Goal: Task Accomplishment & Management: Manage account settings

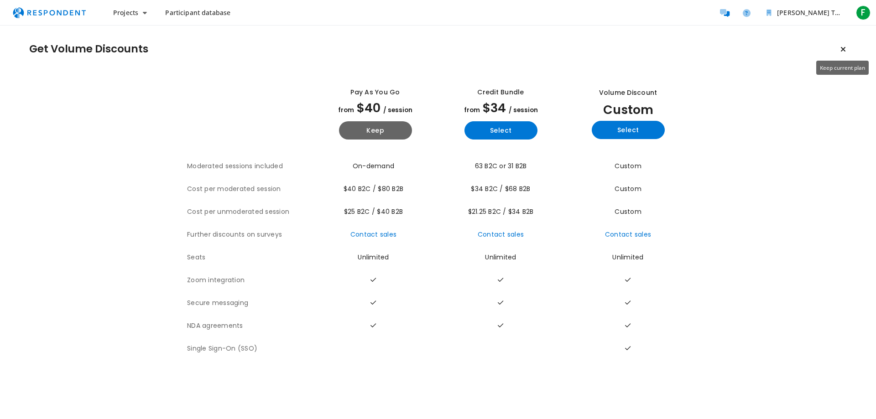
click at [845, 49] on button "Keep current plan" at bounding box center [843, 49] width 18 height 18
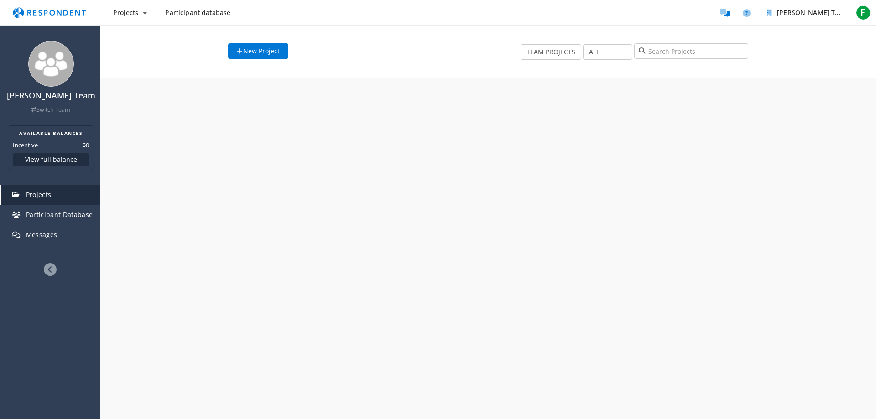
click at [842, 49] on div "New Project TEAM PROJECTS MY PROJECTS ALL DRAFT RECRUITING PAUSED RECRUITED CLO…" at bounding box center [488, 51] width 776 height 53
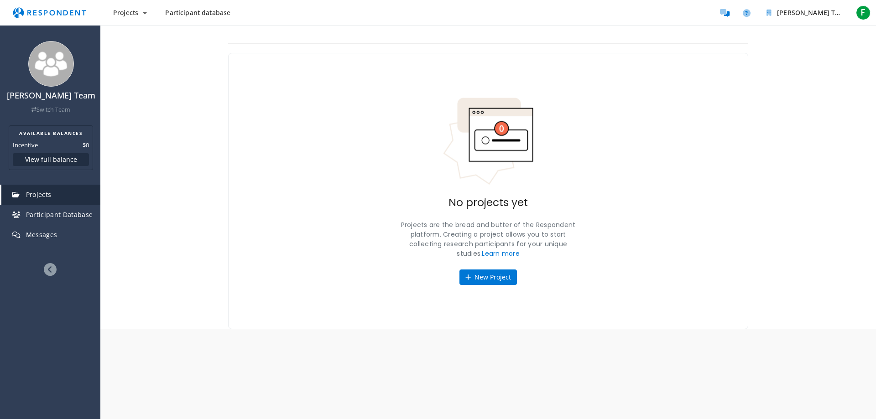
click at [204, 12] on span "Participant database" at bounding box center [197, 12] width 65 height 9
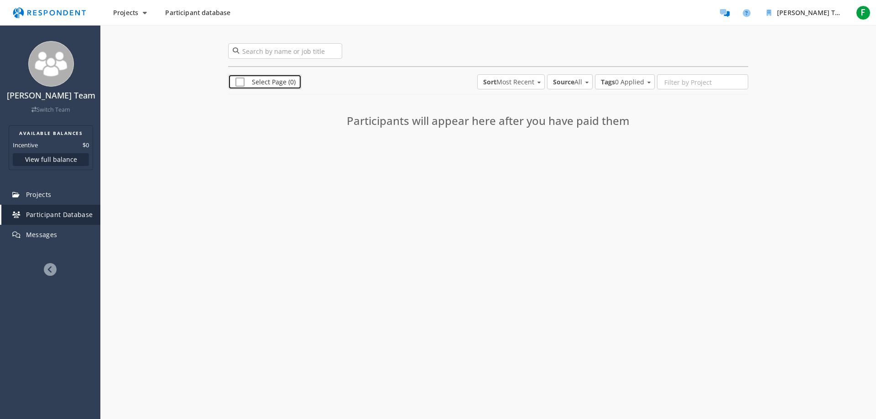
click at [237, 82] on span "Select Page (0)" at bounding box center [265, 83] width 60 height 11
click at [239, 81] on span "Select Page (0)" at bounding box center [262, 83] width 55 height 11
checkbox input "false"
click at [44, 217] on span "Participant Database" at bounding box center [59, 214] width 67 height 9
click at [40, 193] on span "Projects" at bounding box center [39, 194] width 26 height 9
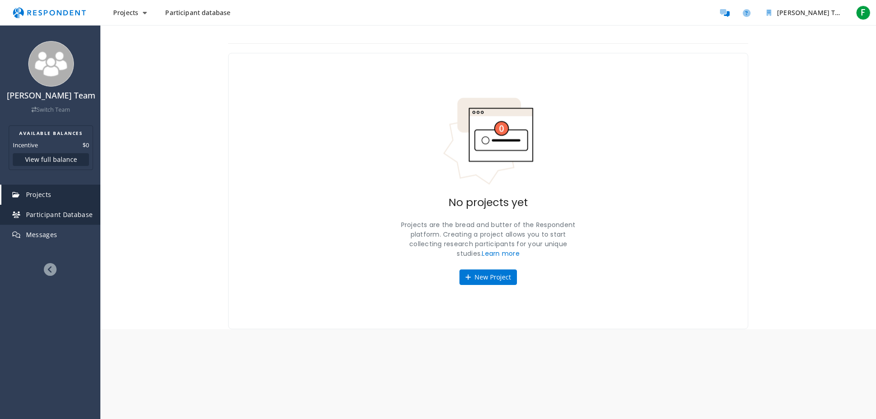
click at [47, 210] on span "Participant Database" at bounding box center [59, 214] width 67 height 9
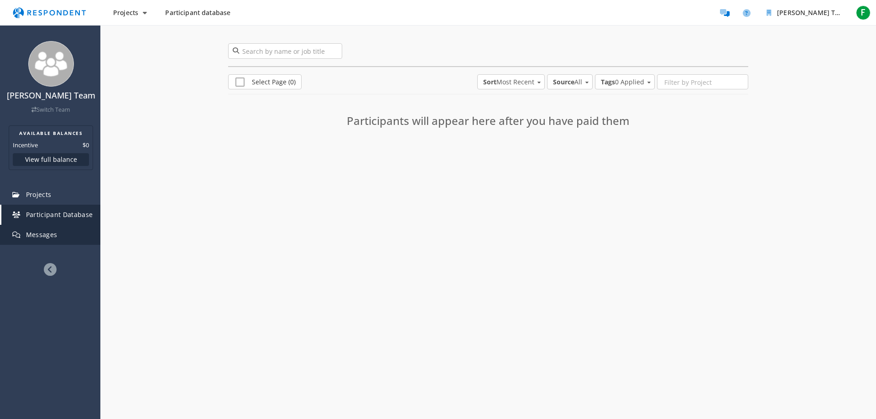
click at [44, 231] on span "Messages" at bounding box center [41, 234] width 31 height 9
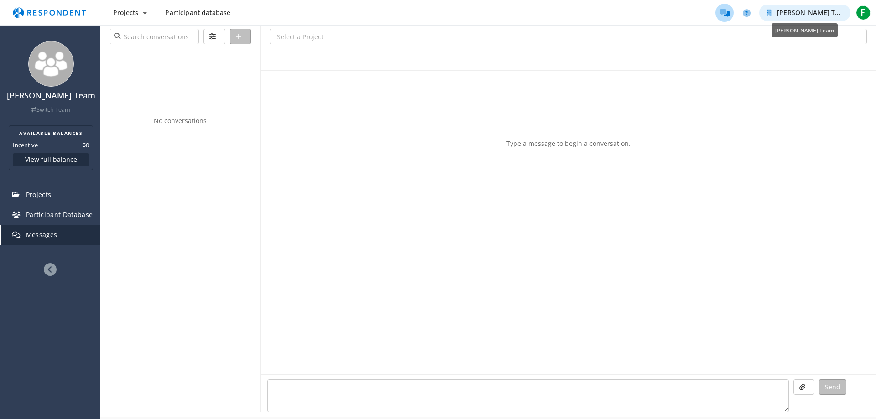
click at [796, 10] on span "[PERSON_NAME] Team" at bounding box center [813, 12] width 72 height 9
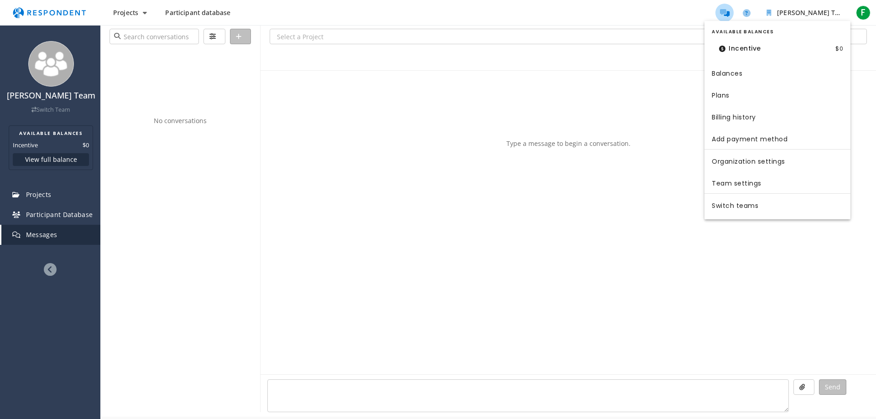
click at [744, 49] on dt "Incentive" at bounding box center [740, 48] width 57 height 19
click at [672, 52] on md-backdrop at bounding box center [438, 209] width 876 height 419
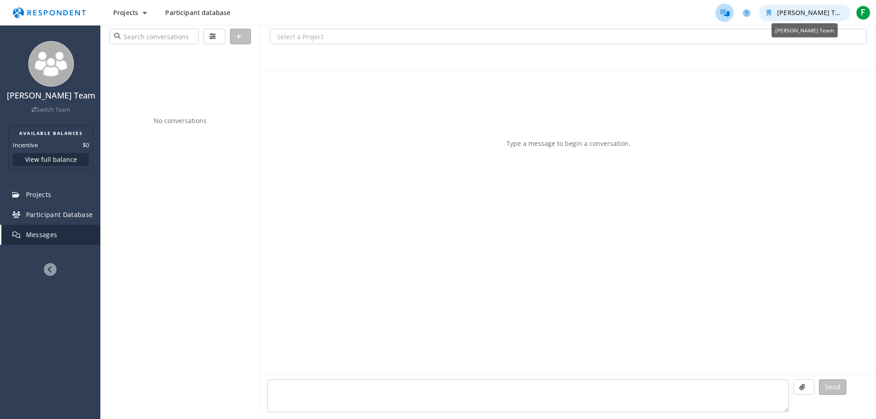
click at [769, 13] on icon "Fernando Vargas Team" at bounding box center [768, 13] width 5 height 6
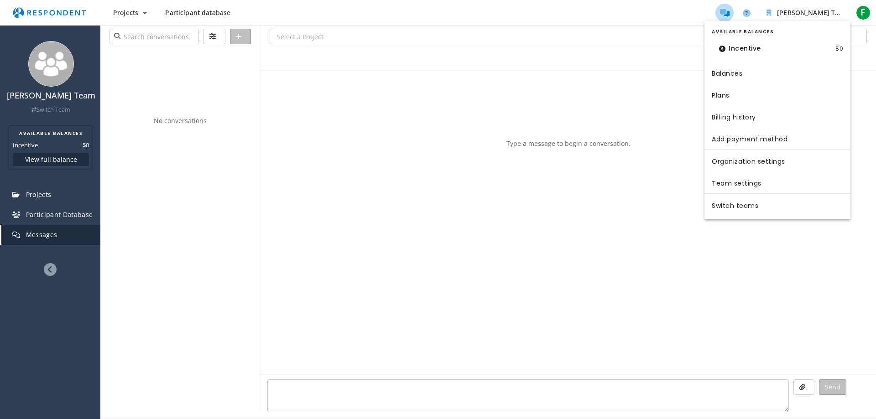
click at [866, 10] on md-backdrop at bounding box center [438, 209] width 876 height 419
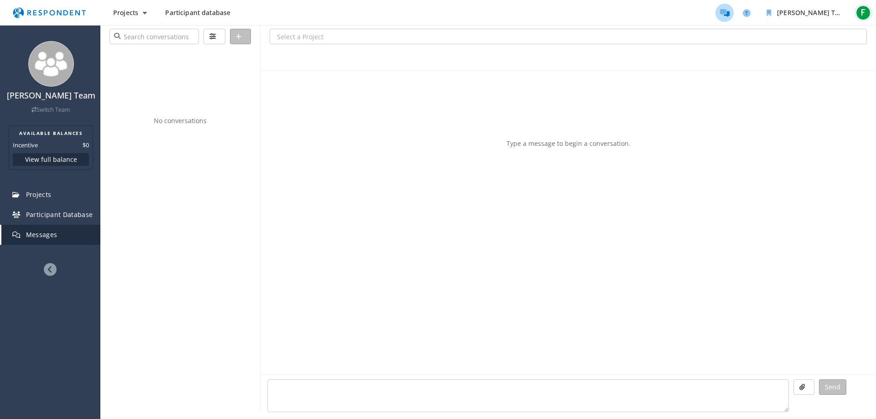
click at [865, 12] on span "F" at bounding box center [863, 12] width 15 height 15
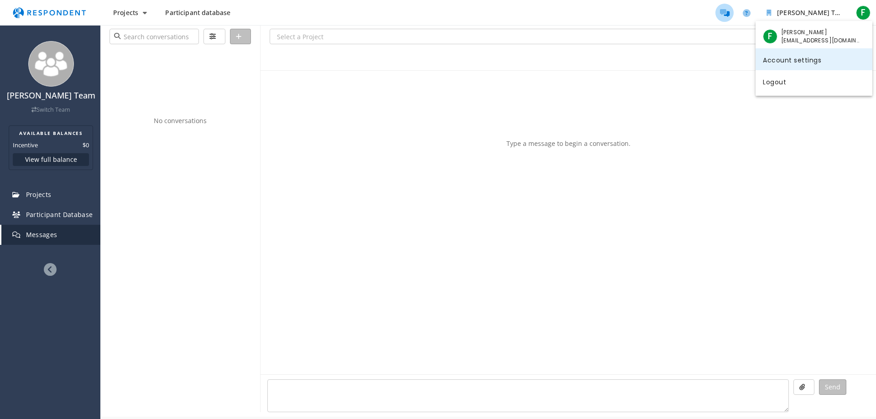
click at [792, 62] on link "Account settings" at bounding box center [813, 59] width 117 height 22
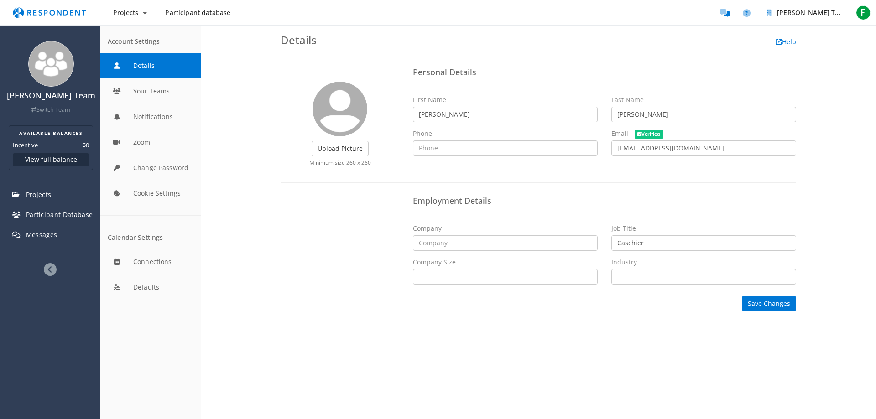
click at [455, 151] on input "text" at bounding box center [505, 149] width 185 height 16
type input "[PHONE_NUMBER]"
click at [450, 219] on div "Employment Details Company Job Title Caschier Company Size Self Employed 1 - 10…" at bounding box center [604, 241] width 397 height 99
drag, startPoint x: 656, startPoint y: 239, endPoint x: 576, endPoint y: 240, distance: 79.4
click at [576, 240] on div "Company Job Title Caschier Company Size Self Employed 1 - 10 11 - 50 51 - 200 2…" at bounding box center [604, 258] width 397 height 68
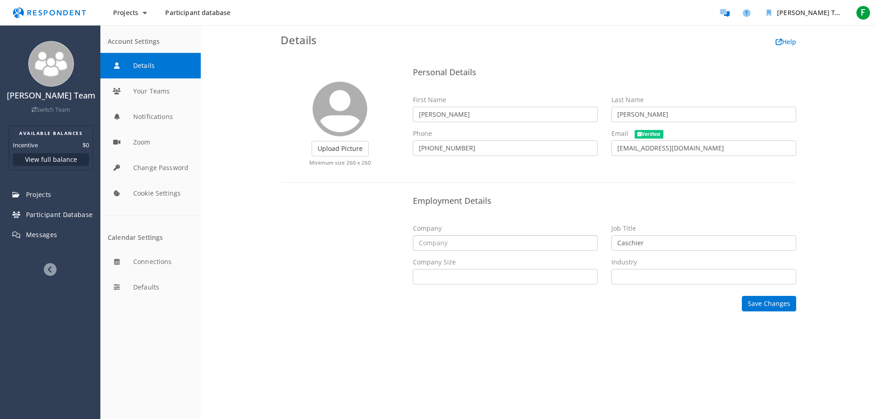
drag, startPoint x: 436, startPoint y: 245, endPoint x: 380, endPoint y: 245, distance: 55.7
click at [380, 245] on div "Employment Details Company Job Title Caschier Company Size Self Employed 1 - 10…" at bounding box center [538, 241] width 529 height 99
click at [334, 153] on label "Upload Picture" at bounding box center [340, 149] width 57 height 16
click at [0, 0] on input "Upload Picture" at bounding box center [0, 0] width 0 height 0
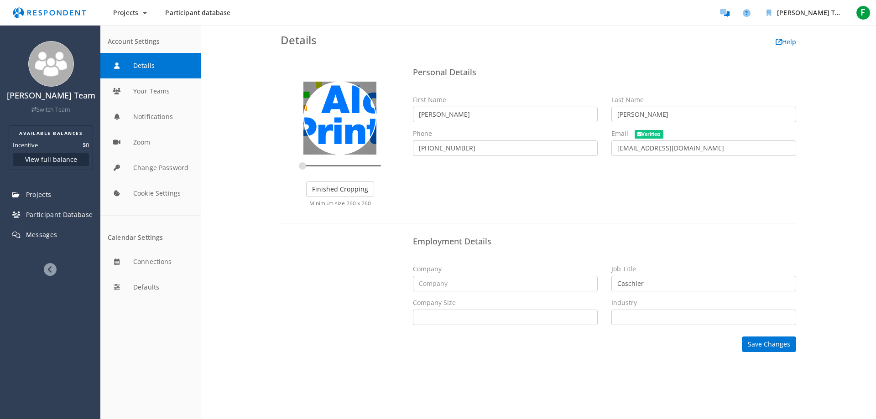
drag, startPoint x: 343, startPoint y: 122, endPoint x: 403, endPoint y: 120, distance: 60.2
click at [403, 120] on div "Upload Picture Finished Cropping Minimum size 260 x 260" at bounding box center [340, 138] width 132 height 151
drag, startPoint x: 348, startPoint y: 113, endPoint x: 355, endPoint y: 125, distance: 13.7
click at [358, 124] on div at bounding box center [414, 118] width 238 height 73
type input "0.7273"
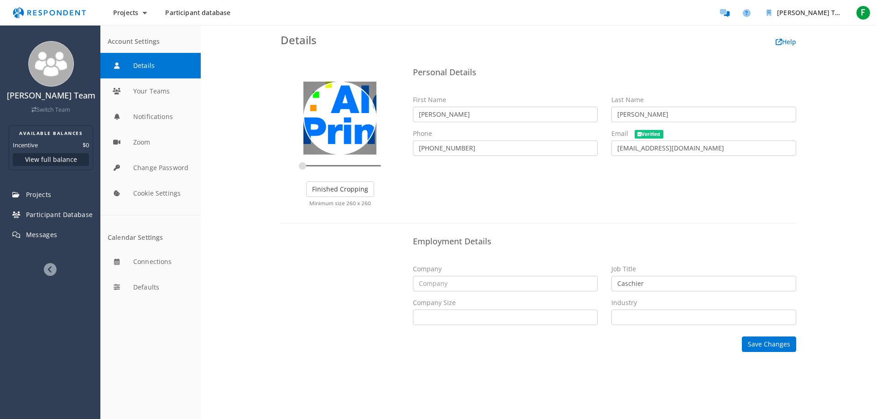
drag, startPoint x: 305, startPoint y: 165, endPoint x: 276, endPoint y: 165, distance: 29.2
click at [299, 165] on input "zoom" at bounding box center [340, 165] width 82 height 9
click at [325, 192] on button "Finished Cropping" at bounding box center [340, 190] width 68 height 16
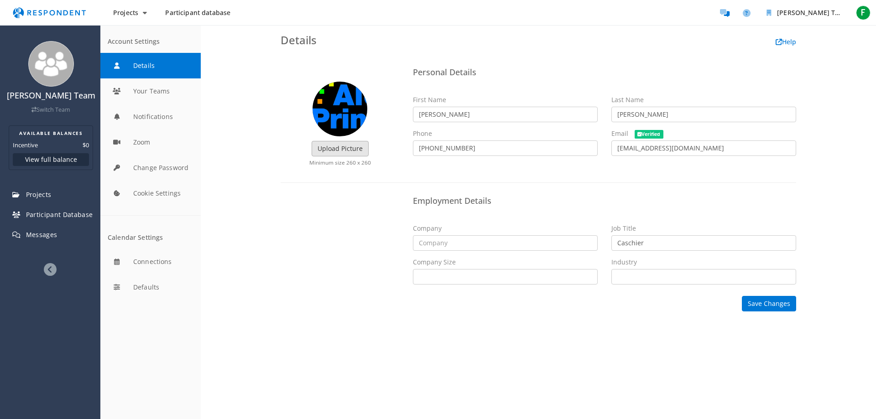
click at [327, 151] on label "Upload Picture" at bounding box center [340, 149] width 57 height 16
click at [0, 0] on input "Upload Picture" at bounding box center [0, 0] width 0 height 0
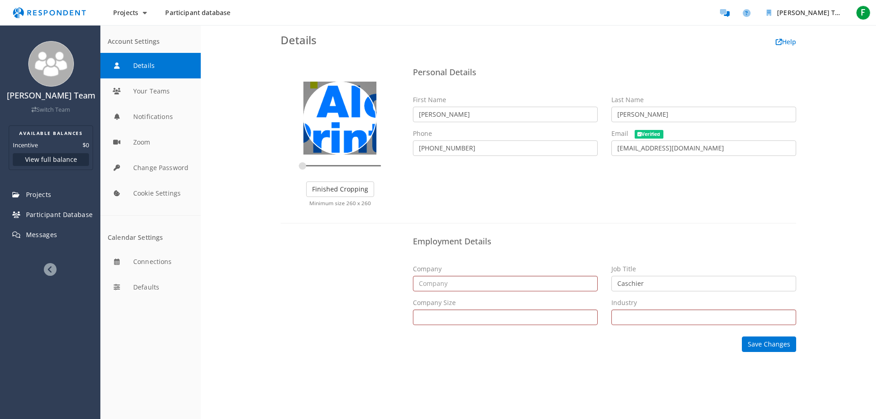
drag, startPoint x: 340, startPoint y: 132, endPoint x: 331, endPoint y: 127, distance: 10.2
click at [331, 127] on div at bounding box center [331, 118] width 121 height 73
click at [760, 344] on button "Save Changes" at bounding box center [769, 345] width 54 height 16
click at [331, 188] on button "Finished Cropping" at bounding box center [340, 190] width 68 height 16
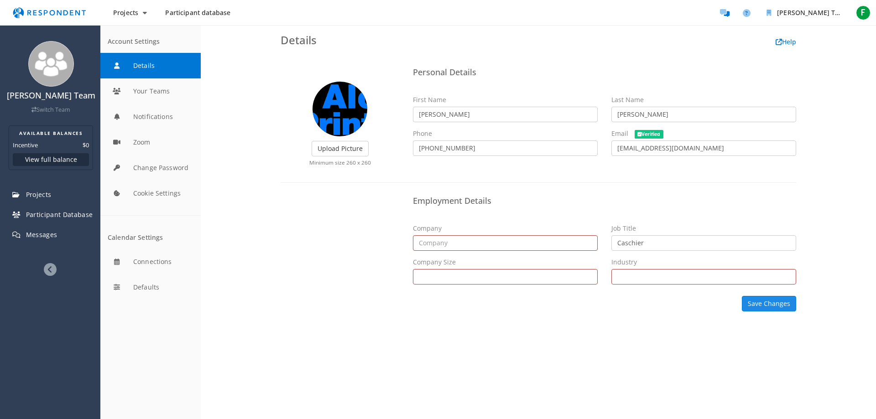
click at [764, 307] on button "Save Changes" at bounding box center [769, 304] width 54 height 16
click at [30, 191] on span "Projects" at bounding box center [39, 194] width 26 height 9
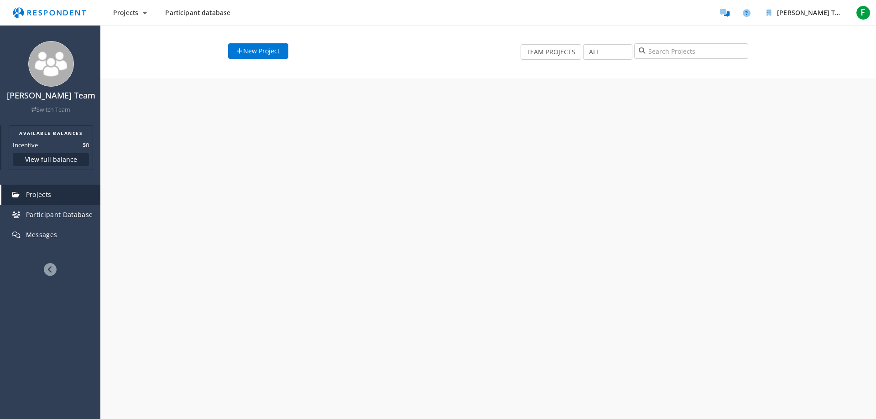
click at [34, 158] on button "View full balance" at bounding box center [51, 159] width 76 height 13
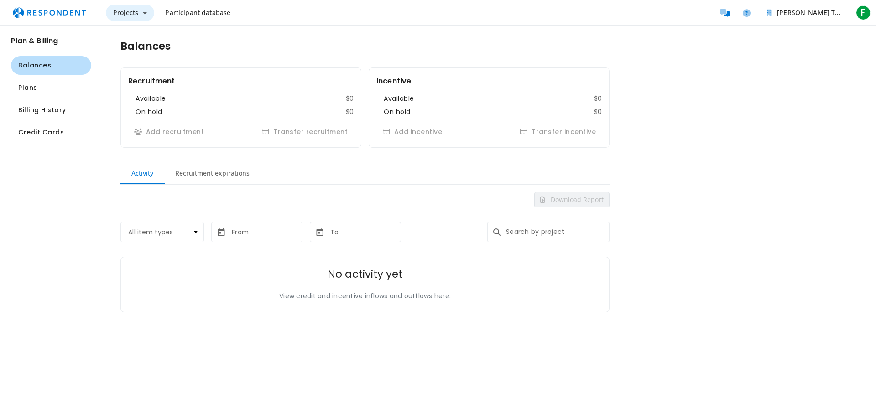
click at [133, 15] on span "Projects" at bounding box center [125, 12] width 25 height 9
click at [136, 36] on link "Create project" at bounding box center [164, 36] width 117 height 22
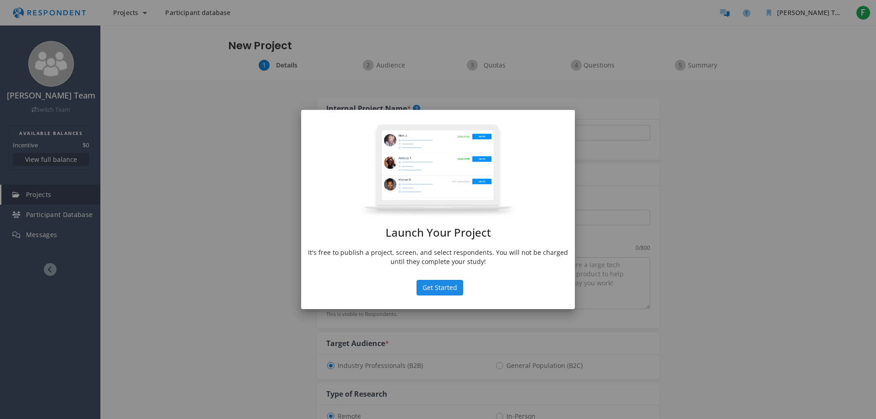
click at [436, 289] on button "Get Started" at bounding box center [440, 288] width 47 height 16
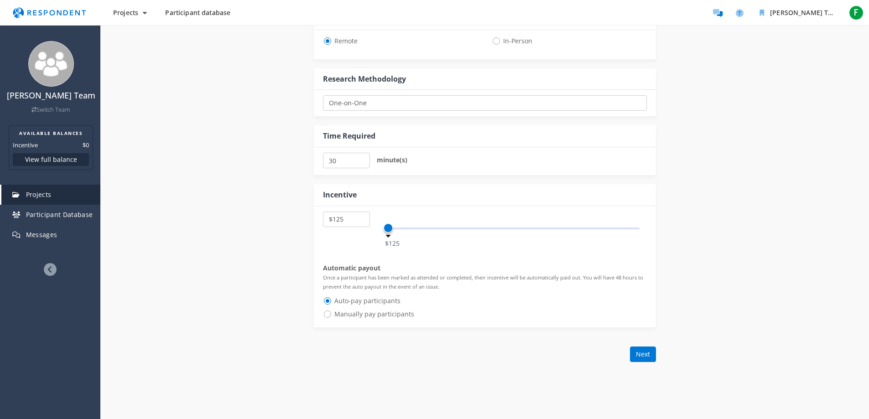
scroll to position [365, 0]
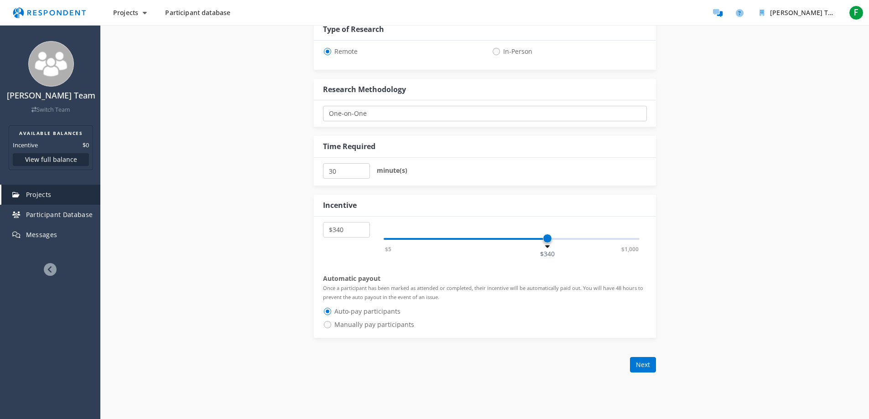
drag, startPoint x: 390, startPoint y: 239, endPoint x: 547, endPoint y: 236, distance: 156.9
click at [547, 236] on span at bounding box center [547, 238] width 9 height 9
drag, startPoint x: 550, startPoint y: 239, endPoint x: 630, endPoint y: 238, distance: 80.3
click at [630, 238] on span at bounding box center [630, 238] width 9 height 9
select select "number:1000"
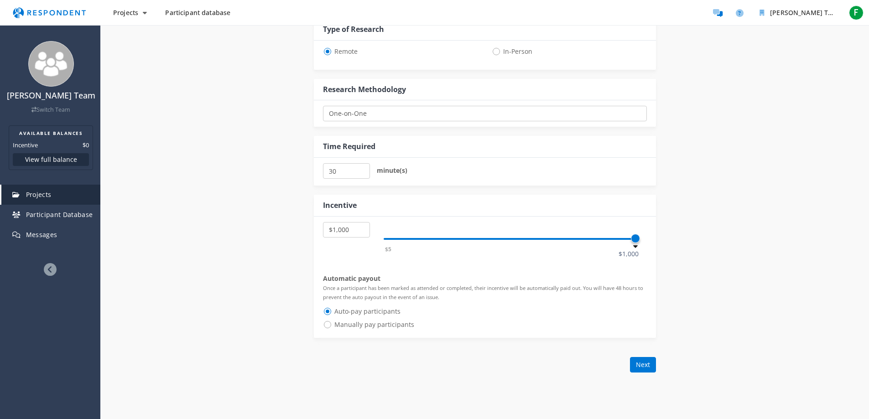
drag, startPoint x: 633, startPoint y: 238, endPoint x: 650, endPoint y: 238, distance: 17.3
click at [650, 238] on div "$5 $10 $15 $20 $25 $30 $35 $40 $45 $50 $55 $60 $65 $70 $75 $80 $85 $90 $95 $100…" at bounding box center [485, 277] width 342 height 121
click at [361, 168] on input "35" at bounding box center [346, 171] width 47 height 16
click at [361, 168] on input "105" at bounding box center [346, 171] width 47 height 16
click at [361, 173] on input "100" at bounding box center [346, 171] width 47 height 16
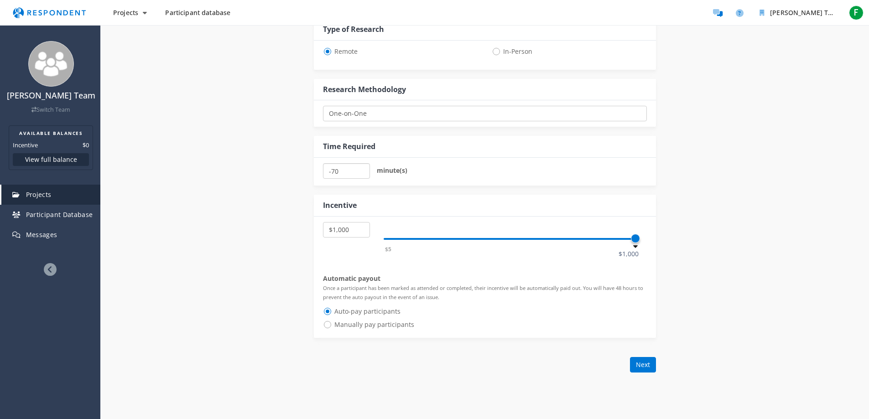
click at [361, 173] on input "-70" at bounding box center [346, 171] width 47 height 16
click at [362, 168] on input "-10" at bounding box center [346, 171] width 47 height 16
click at [362, 168] on input "-5" at bounding box center [346, 171] width 47 height 16
type input "0"
click at [362, 168] on input "0" at bounding box center [346, 171] width 47 height 16
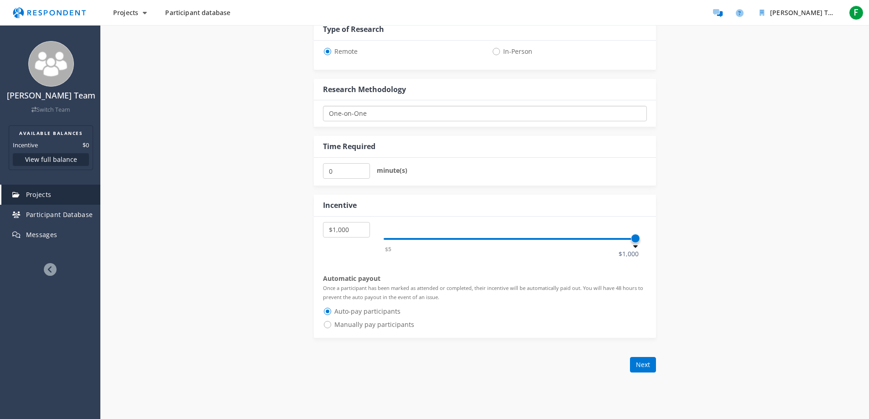
click at [397, 116] on select "One-on-One Focus Group Unmoderated Study Survey Diary Study" at bounding box center [485, 114] width 324 height 16
click at [323, 106] on select "One-on-One Focus Group Unmoderated Study Survey Diary Study" at bounding box center [485, 114] width 324 height 16
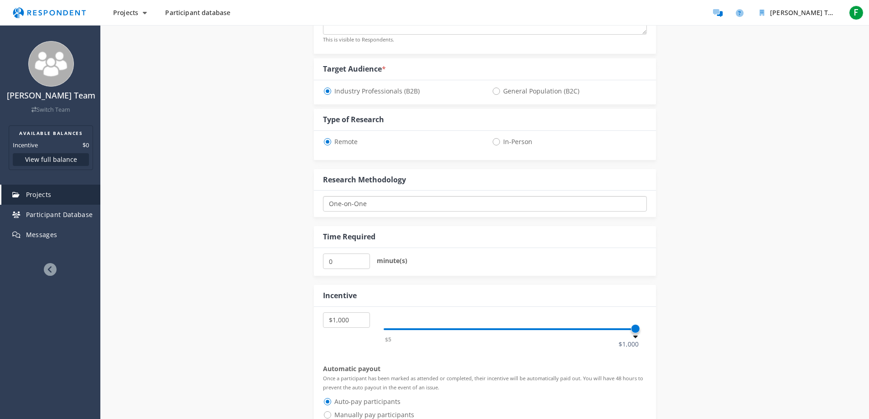
scroll to position [274, 0]
click at [492, 92] on span "General Population (B2C)" at bounding box center [536, 92] width 88 height 11
click at [492, 92] on input "General Population (B2C)" at bounding box center [495, 92] width 6 height 6
radio input "true"
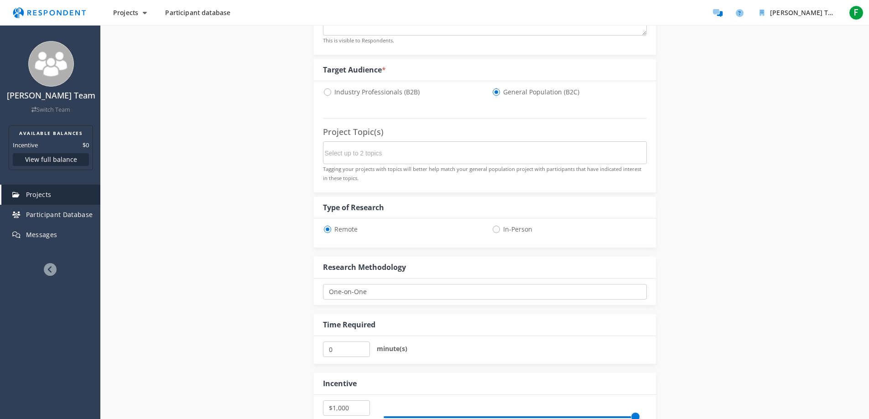
select select "number:1000"
click at [329, 92] on span "Industry Professionals (B2B)" at bounding box center [371, 92] width 97 height 11
click at [329, 92] on input "Industry Professionals (B2B)" at bounding box center [326, 92] width 6 height 6
radio input "true"
select select "number:1000"
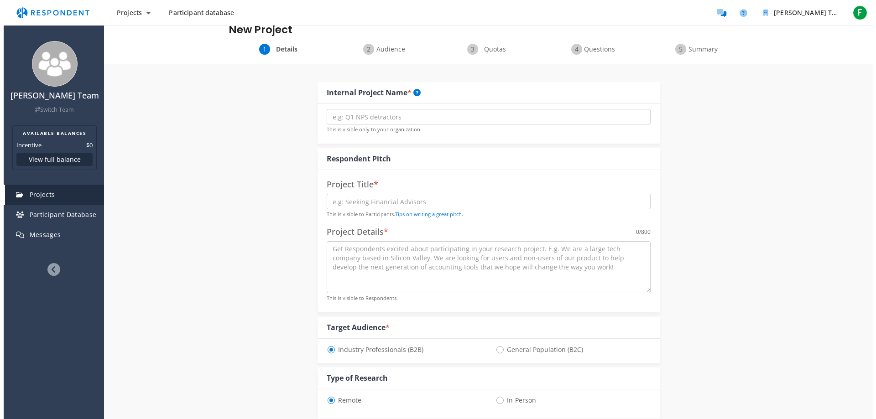
scroll to position [0, 0]
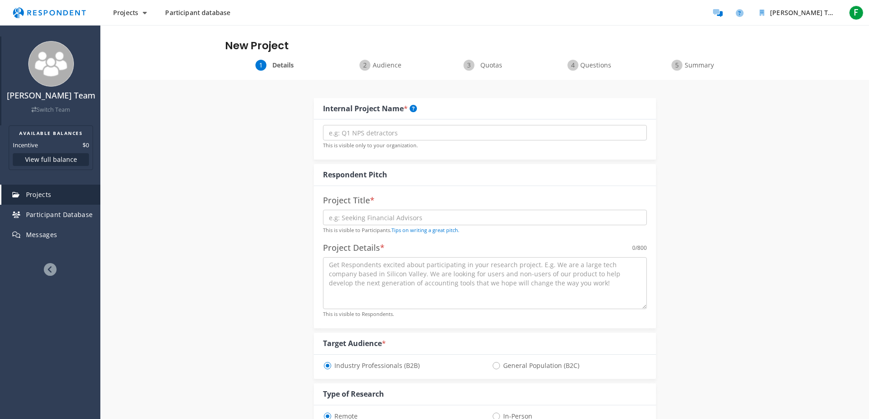
click at [47, 69] on img at bounding box center [51, 64] width 46 height 46
click at [379, 65] on span "Audience" at bounding box center [387, 65] width 30 height 9
click at [497, 64] on span "Quotas" at bounding box center [491, 65] width 30 height 9
click at [488, 66] on span "Quotas" at bounding box center [491, 65] width 30 height 9
click at [193, 13] on span "Participant database" at bounding box center [197, 12] width 65 height 9
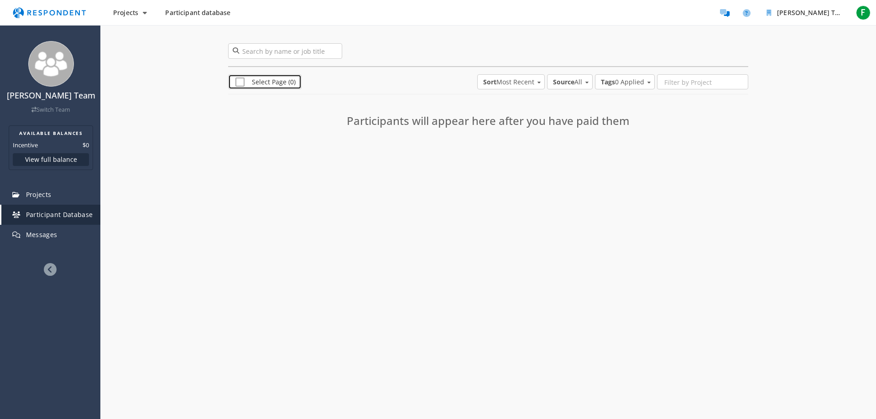
click at [238, 84] on span "Select Page (0)" at bounding box center [265, 83] width 60 height 11
click at [239, 83] on span "Select Page (0)" at bounding box center [262, 83] width 55 height 11
checkbox input "false"
click at [527, 83] on span "Sort Most Recent" at bounding box center [508, 82] width 51 height 9
click at [501, 63] on div "Alphabetical" at bounding box center [494, 60] width 38 height 9
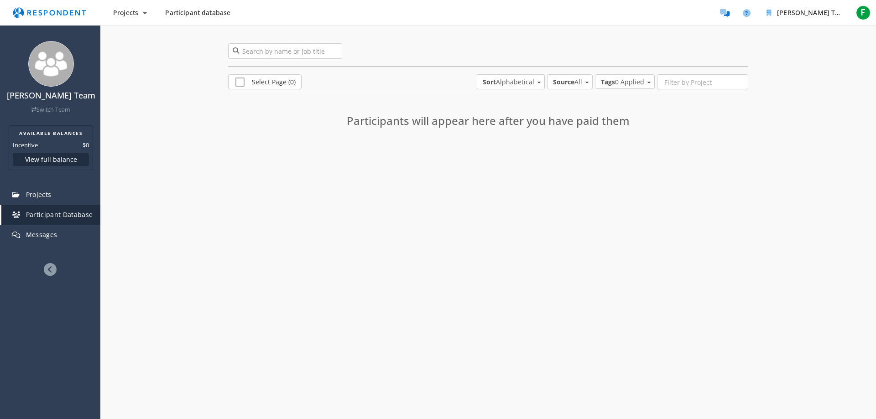
click at [608, 85] on md-select "Tags 0 Applied" at bounding box center [625, 81] width 60 height 15
click at [608, 85] on input "search" at bounding box center [641, 93] width 82 height 22
click at [571, 84] on md-backdrop at bounding box center [438, 209] width 876 height 419
click at [50, 114] on div "[PERSON_NAME] Team Switch Team" at bounding box center [51, 102] width 90 height 23
click at [49, 110] on link "Switch Team" at bounding box center [50, 110] width 39 height 8
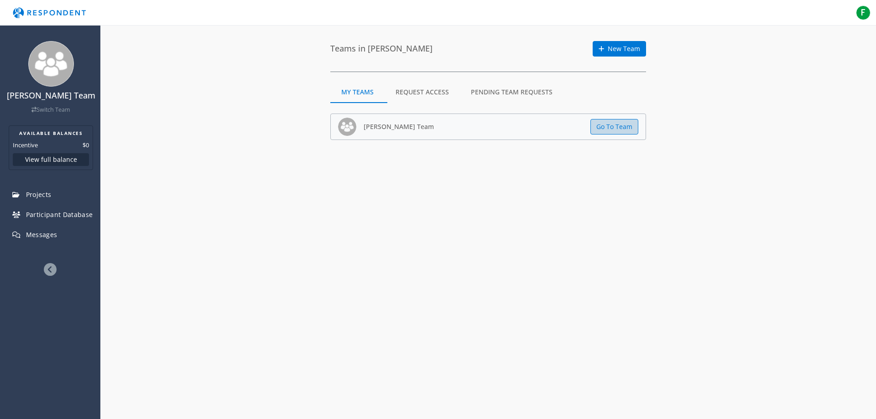
click at [607, 126] on button "Go To Team" at bounding box center [614, 127] width 48 height 16
click at [619, 128] on button "Go To Team" at bounding box center [614, 127] width 48 height 16
click at [604, 129] on button "Go To Team" at bounding box center [614, 127] width 48 height 16
click at [608, 124] on button "Go To Team" at bounding box center [614, 127] width 48 height 16
click at [364, 133] on div "[PERSON_NAME] Team" at bounding box center [399, 127] width 70 height 16
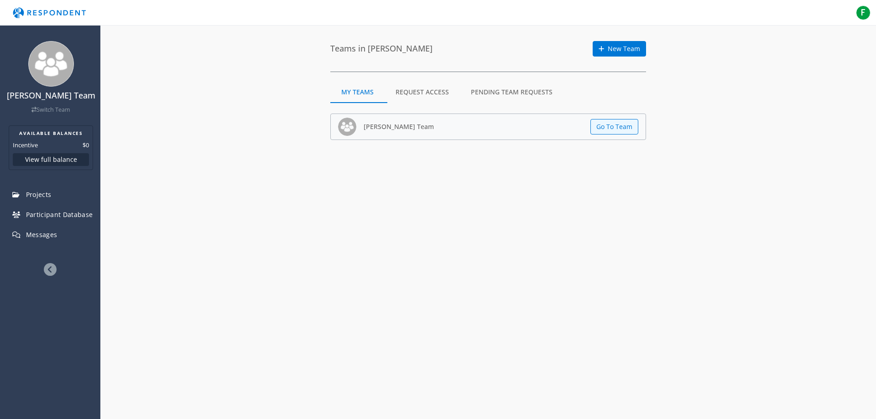
click at [345, 128] on img at bounding box center [347, 127] width 18 height 18
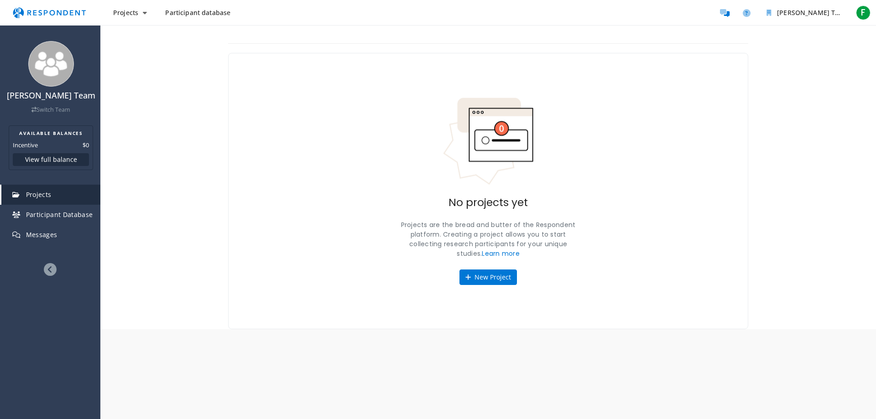
click at [403, 94] on div "New Project TEAM PROJECTS MY PROJECTS ALL DRAFT RECRUITING PAUSED RECRUITED CLO…" at bounding box center [488, 186] width 520 height 286
click at [489, 274] on button "New Project" at bounding box center [487, 278] width 57 height 16
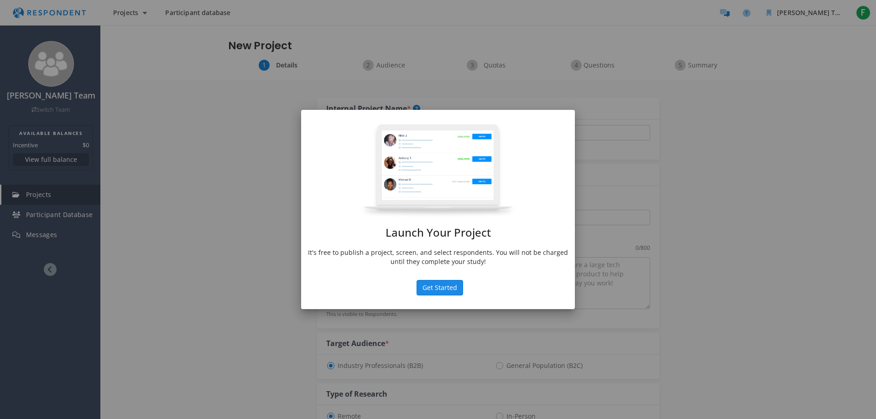
click at [447, 290] on button "Get Started" at bounding box center [440, 288] width 47 height 16
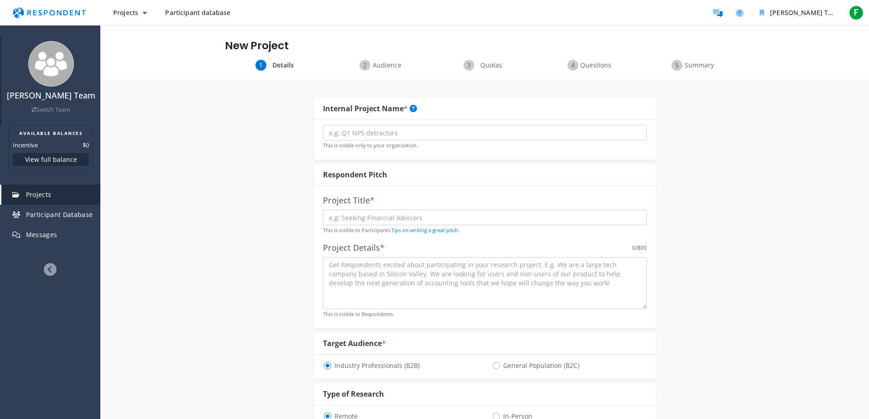
click at [54, 66] on img at bounding box center [51, 64] width 46 height 46
click at [52, 113] on link "Switch Team" at bounding box center [50, 110] width 39 height 8
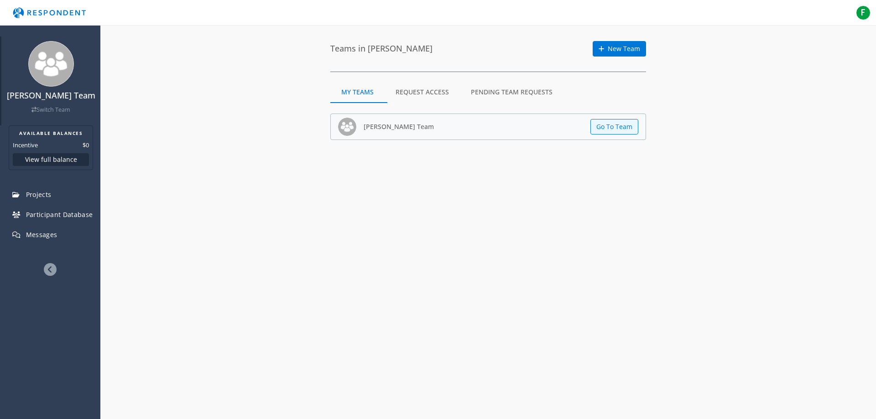
click at [57, 62] on img at bounding box center [51, 64] width 46 height 46
click at [73, 10] on img "Main navigation" at bounding box center [49, 12] width 84 height 17
click at [36, 16] on img "Main navigation" at bounding box center [49, 12] width 84 height 17
click at [861, 13] on span "F" at bounding box center [863, 12] width 15 height 15
click at [801, 41] on span "[EMAIL_ADDRESS][DOMAIN_NAME]" at bounding box center [821, 40] width 80 height 8
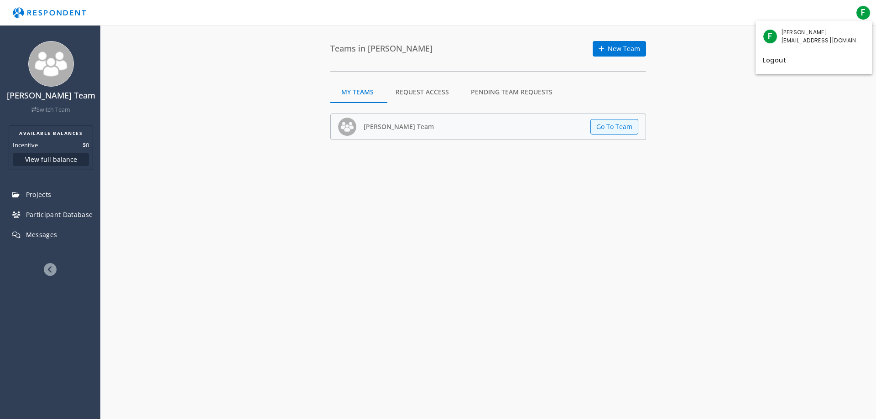
click at [34, 236] on md-backdrop at bounding box center [438, 209] width 876 height 419
click at [29, 237] on span "Messages" at bounding box center [41, 234] width 31 height 9
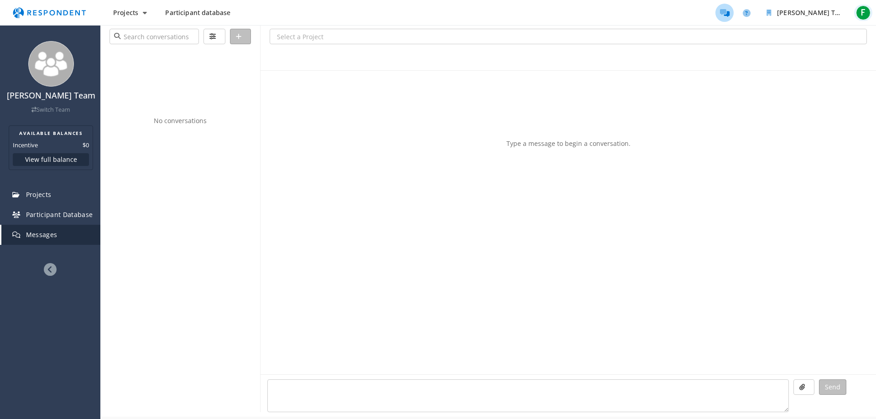
click at [868, 14] on span "F" at bounding box center [863, 12] width 15 height 15
